Goal: Task Accomplishment & Management: Use online tool/utility

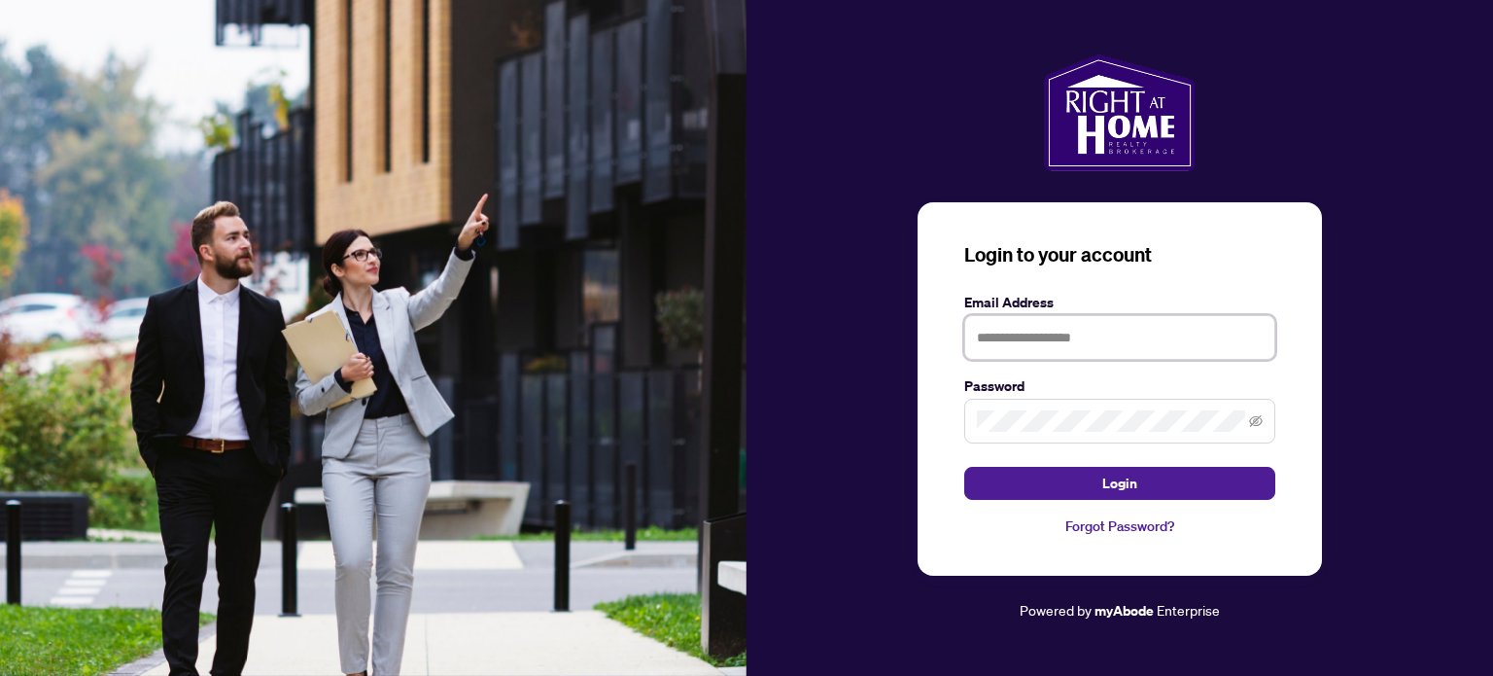
click at [1015, 329] on input "text" at bounding box center [1119, 337] width 311 height 45
type input "**********"
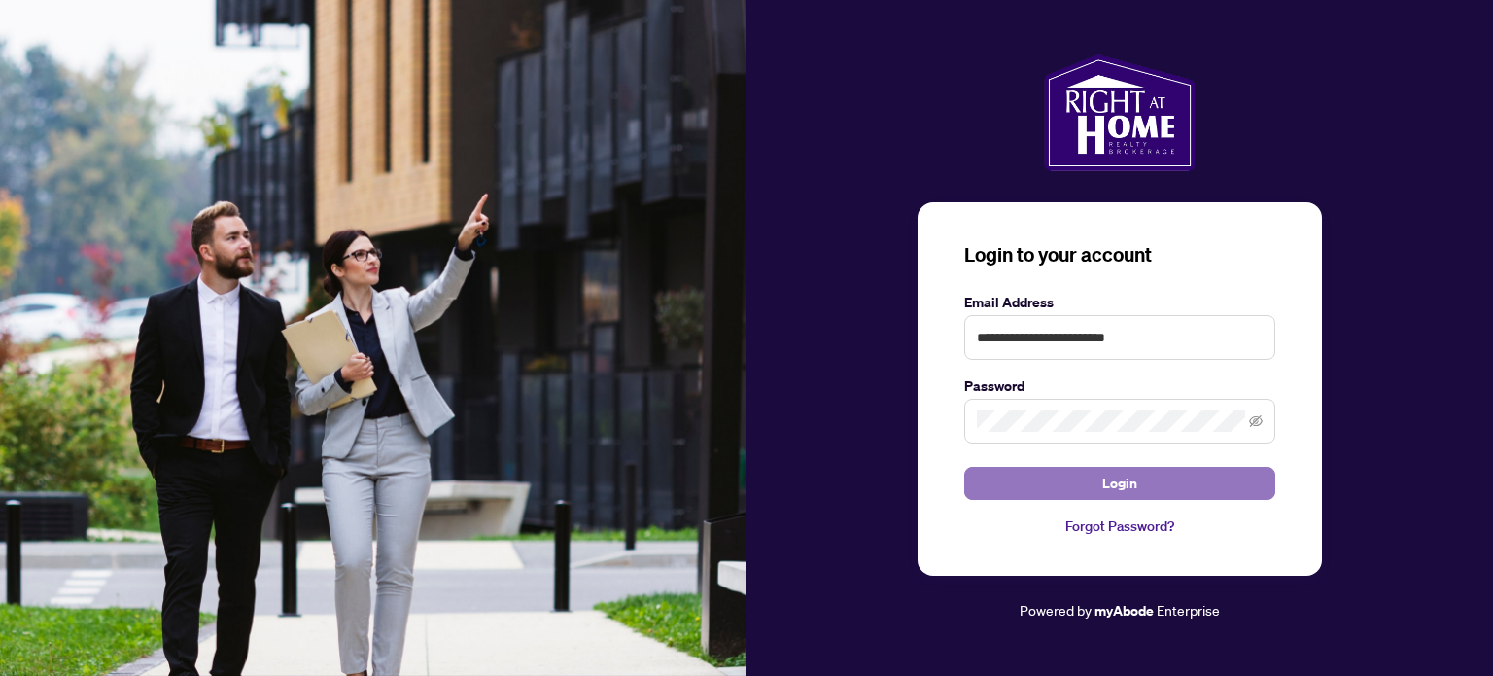
click at [1134, 481] on span "Login" at bounding box center [1120, 483] width 35 height 31
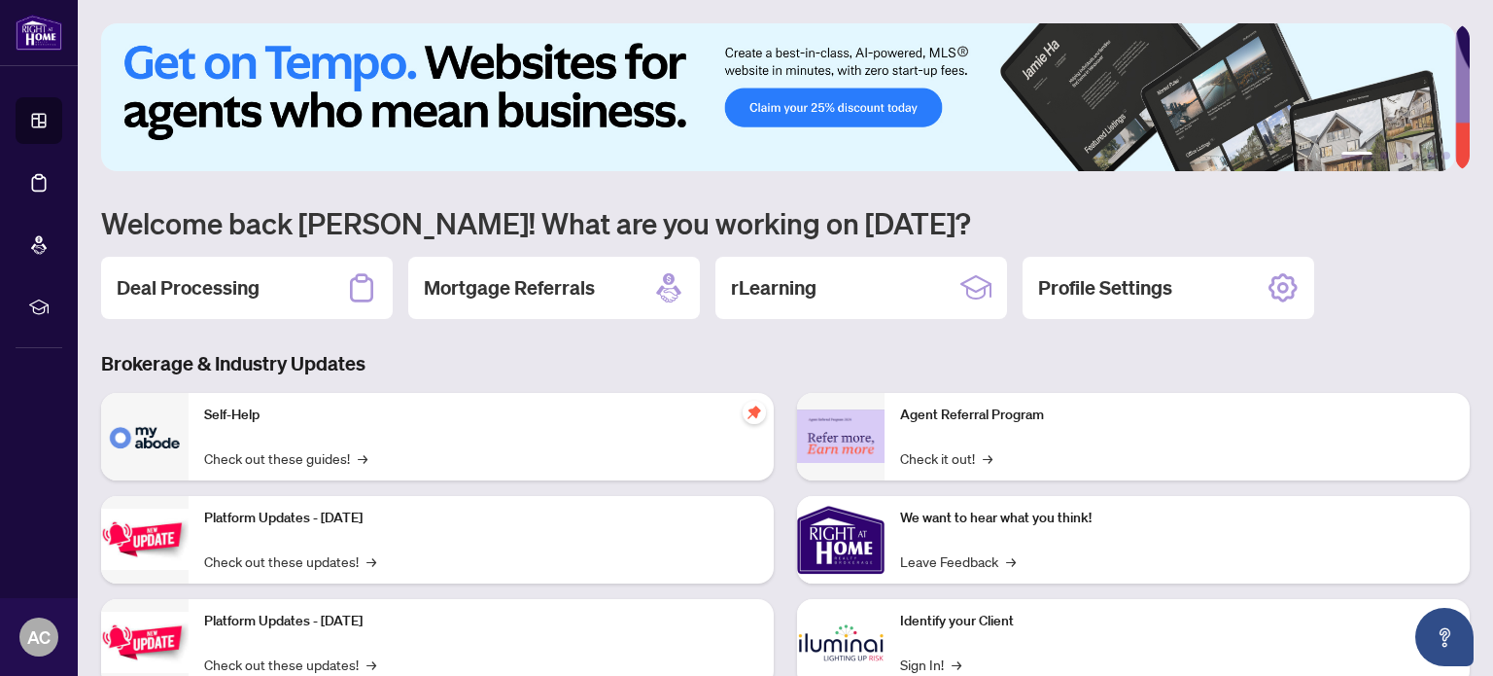
click at [275, 294] on div "Deal Processing" at bounding box center [247, 288] width 292 height 62
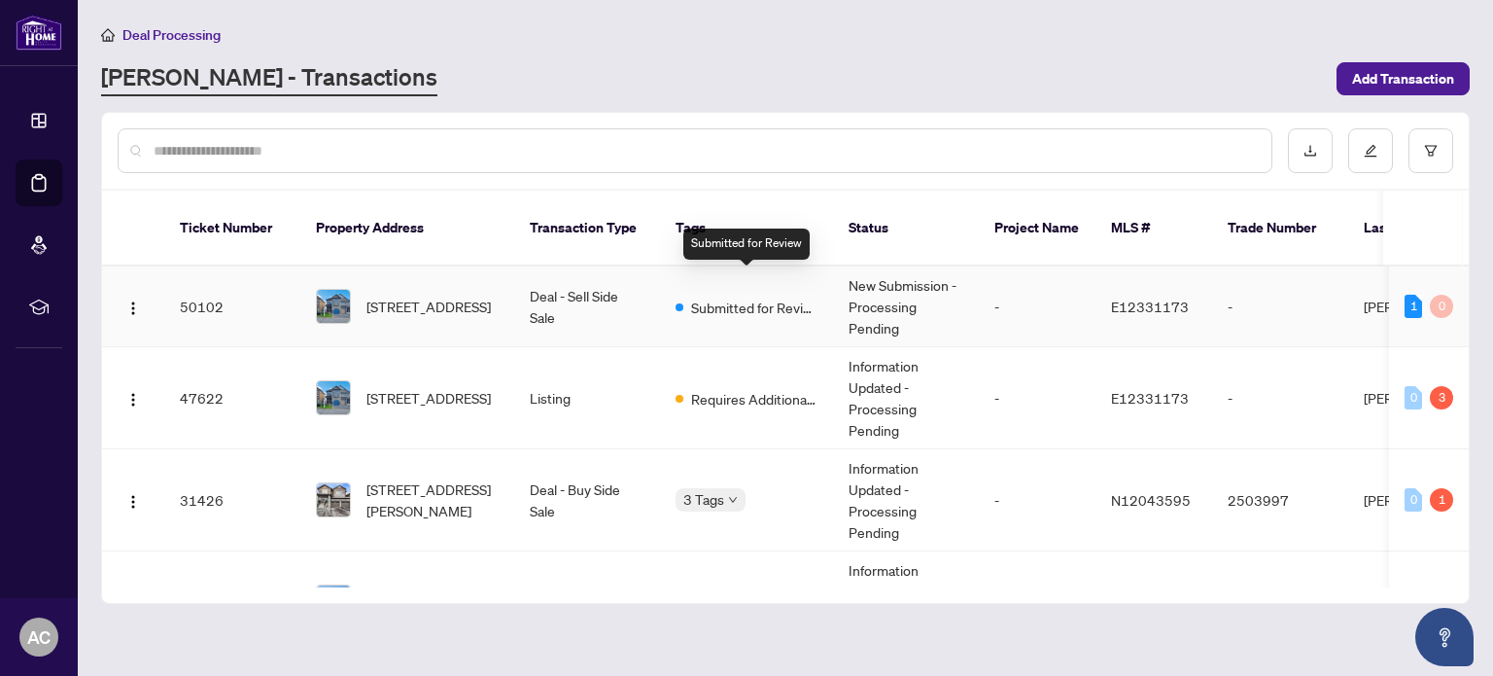
click at [779, 297] on span "Submitted for Review" at bounding box center [754, 307] width 126 height 21
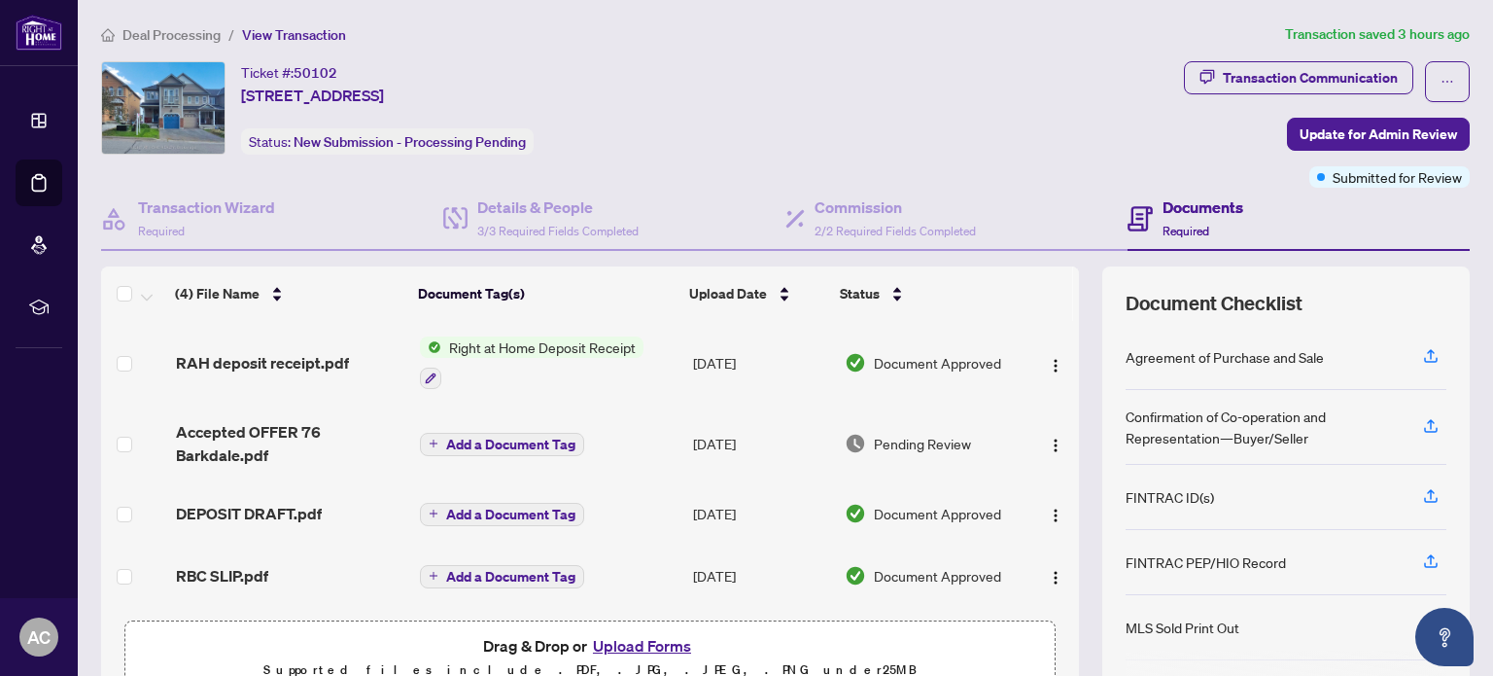
click at [563, 341] on span "Right at Home Deposit Receipt" at bounding box center [542, 346] width 202 height 21
click at [507, 433] on span "Right at Home Deposit Receipt" at bounding box center [537, 439] width 202 height 21
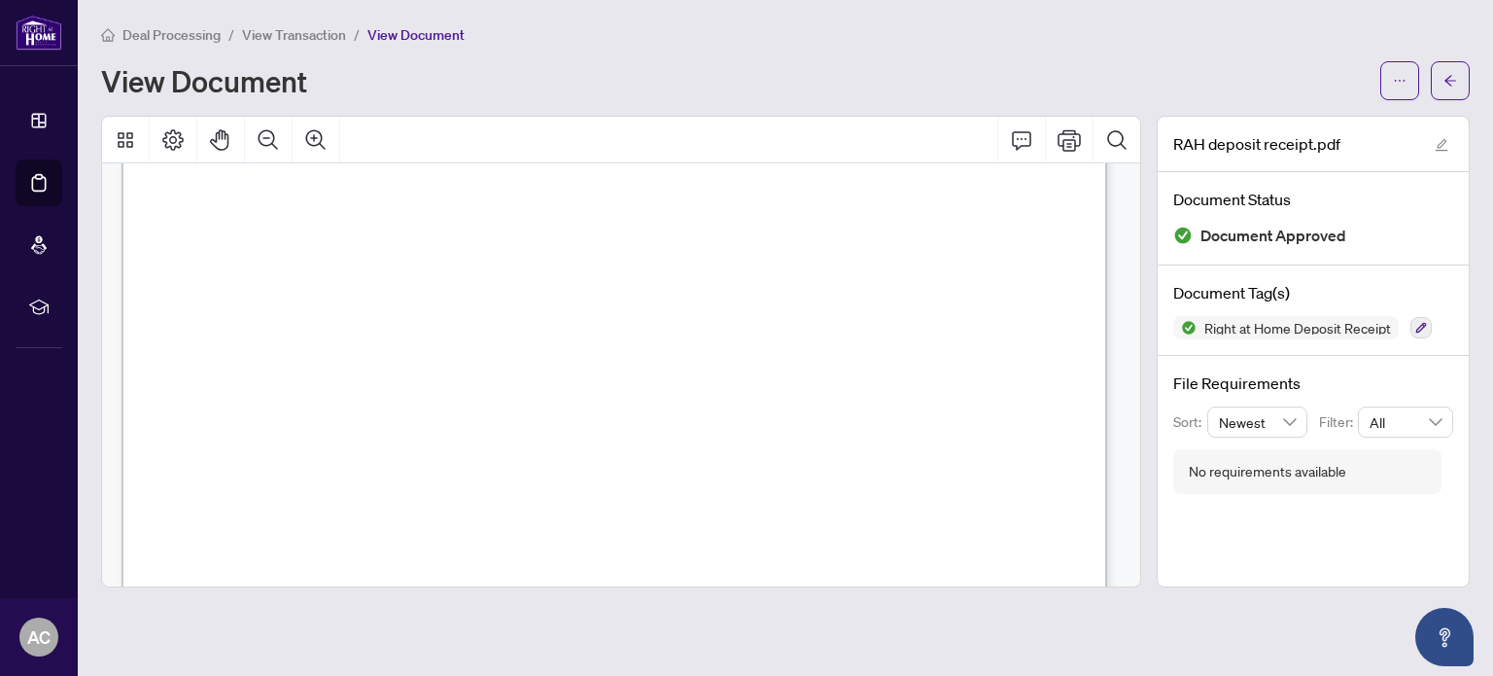
scroll to position [292, 0]
click at [1082, 135] on button "Print" at bounding box center [1069, 140] width 47 height 47
click at [322, 33] on span "View Transaction" at bounding box center [294, 35] width 104 height 18
